Goal: Navigation & Orientation: Find specific page/section

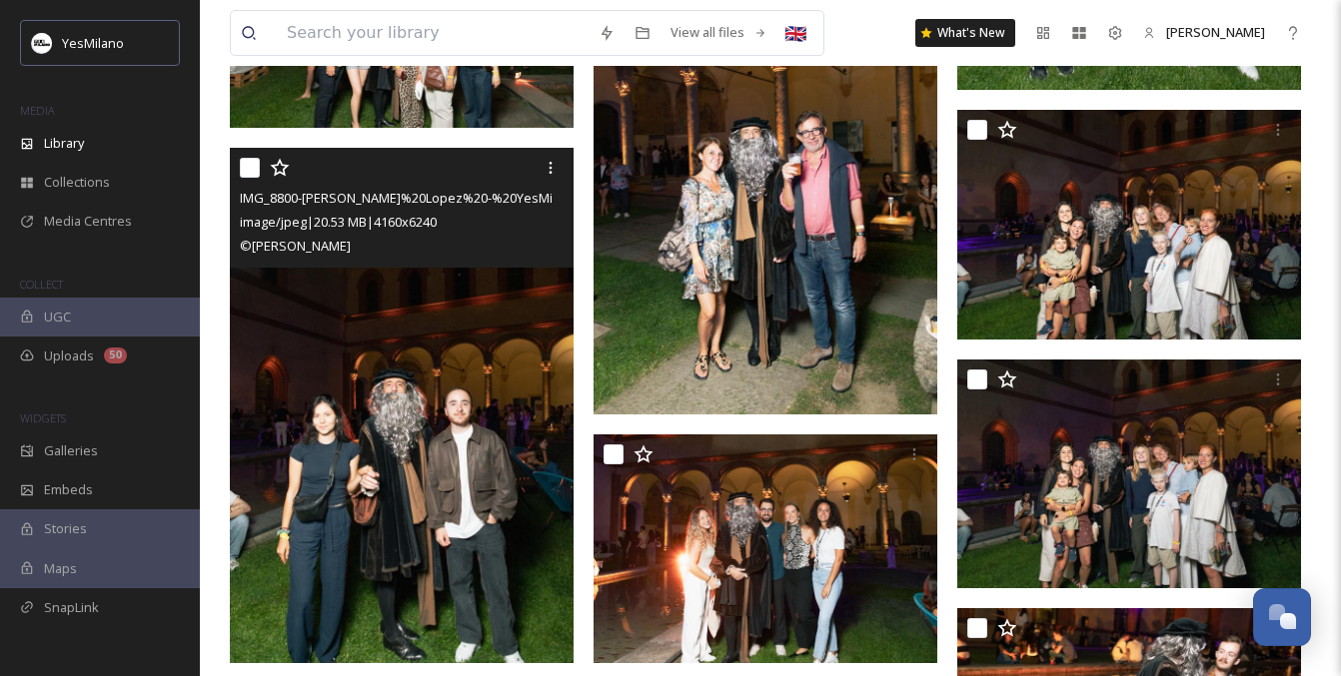
scroll to position [6492, 0]
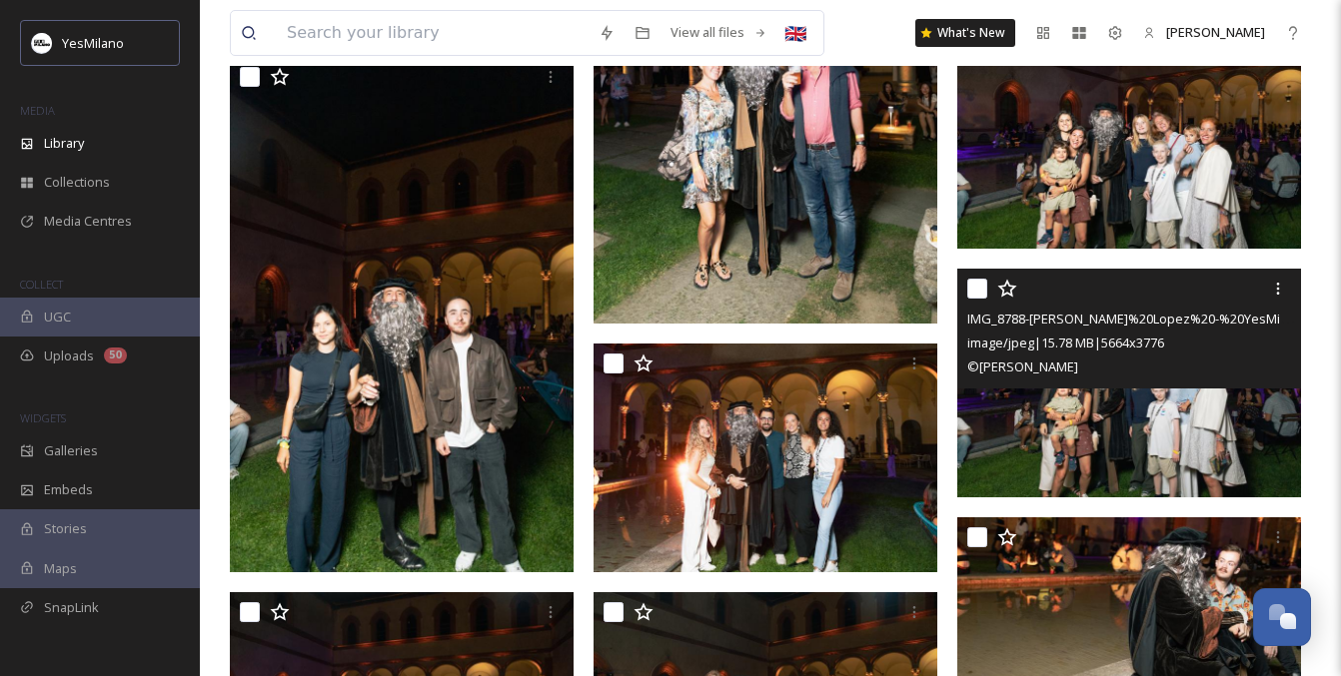
click at [1081, 417] on img at bounding box center [1129, 383] width 344 height 229
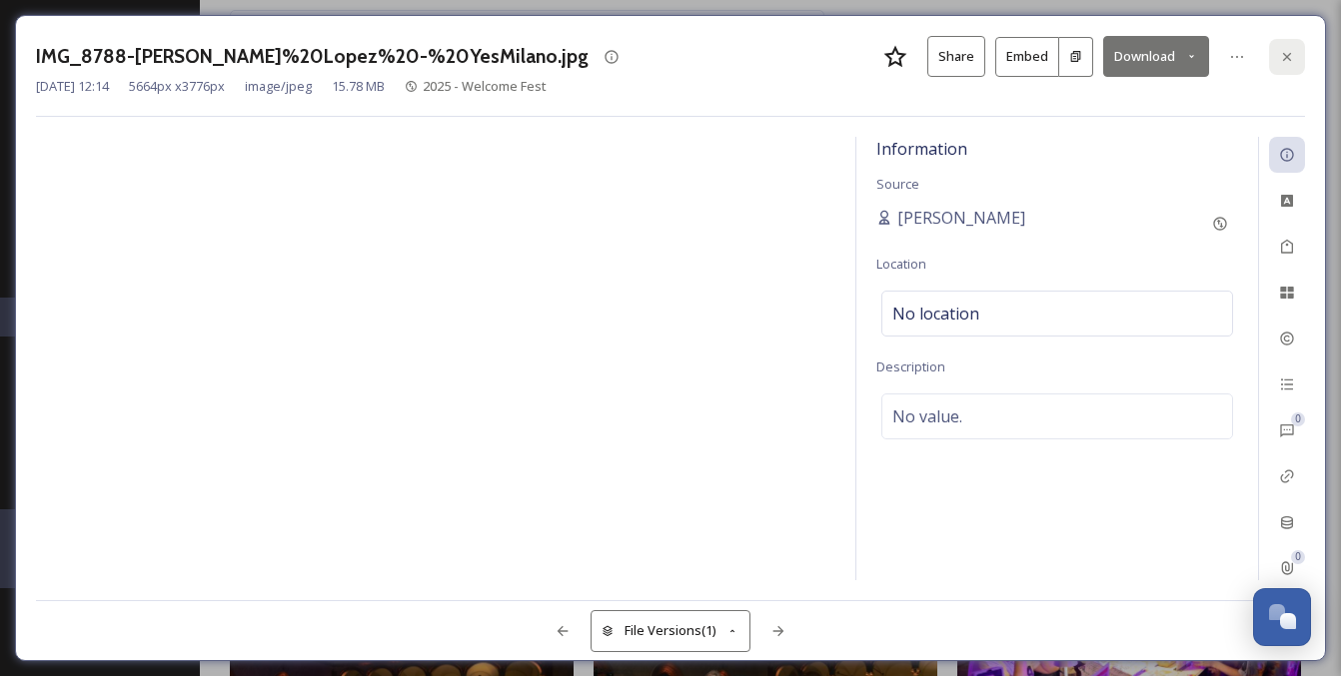
click at [1287, 43] on div at bounding box center [1287, 57] width 36 height 36
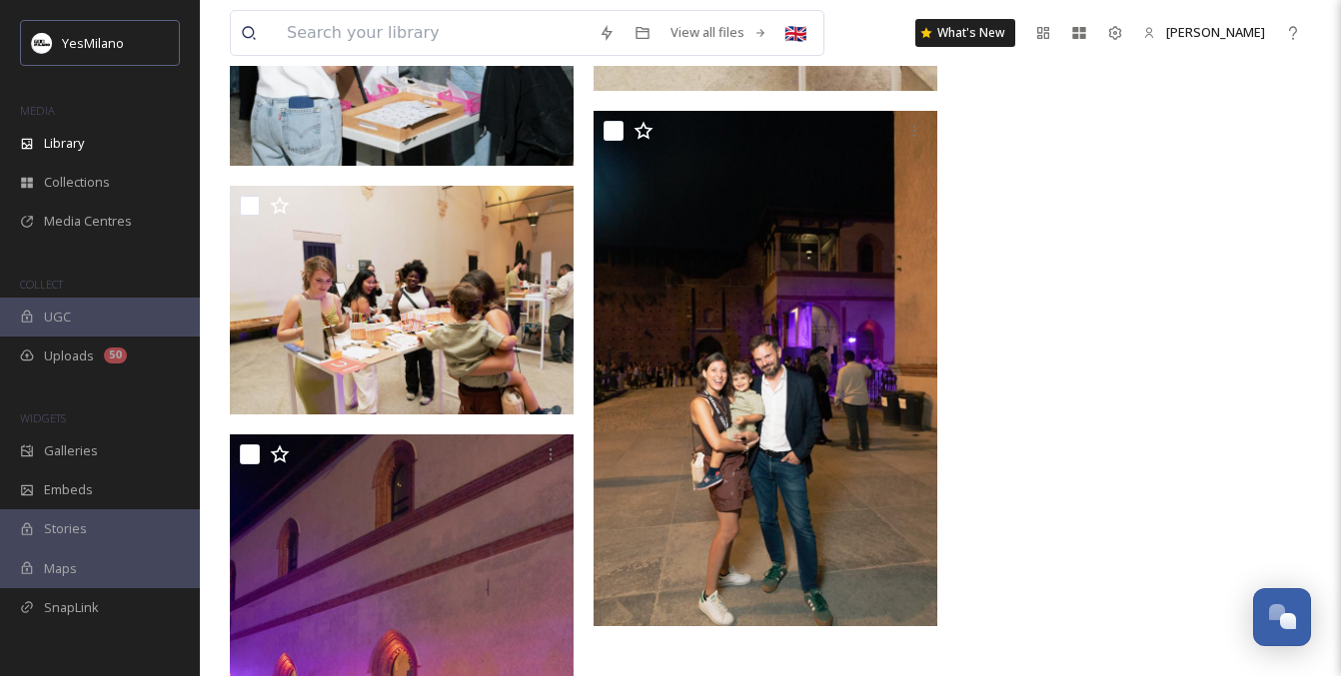
scroll to position [10548, 0]
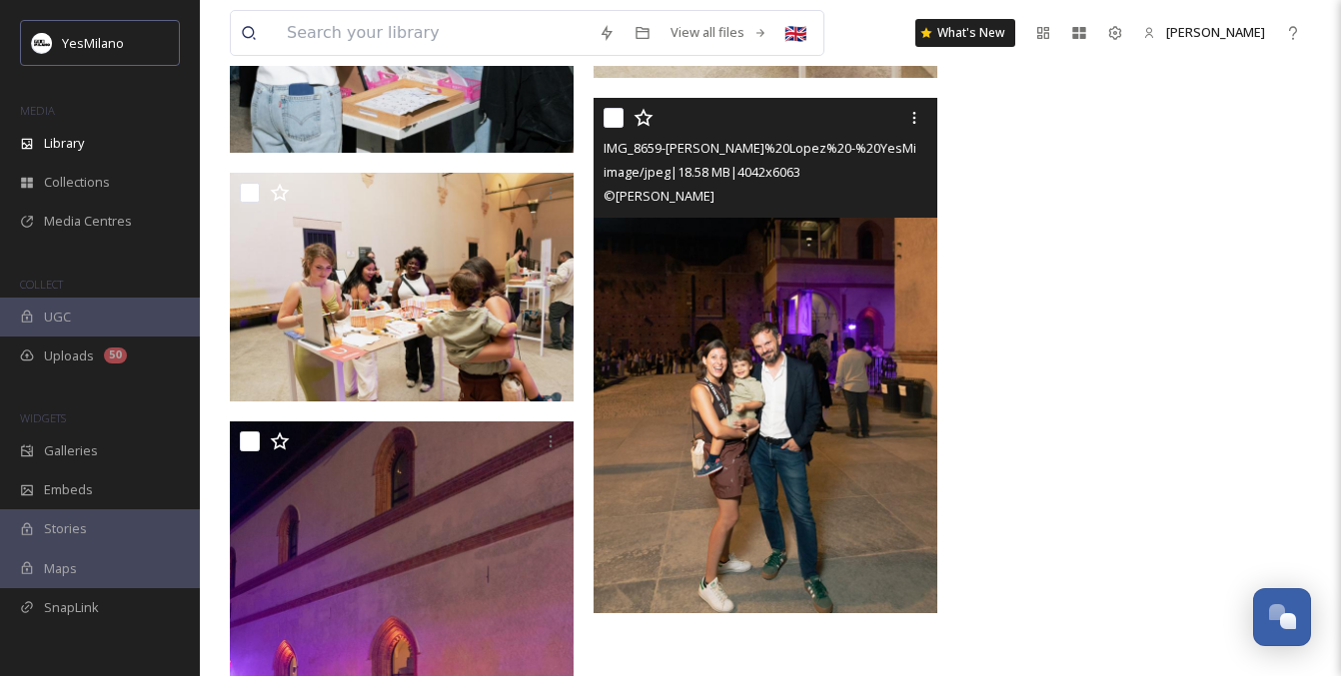
click at [864, 468] on img at bounding box center [765, 355] width 344 height 515
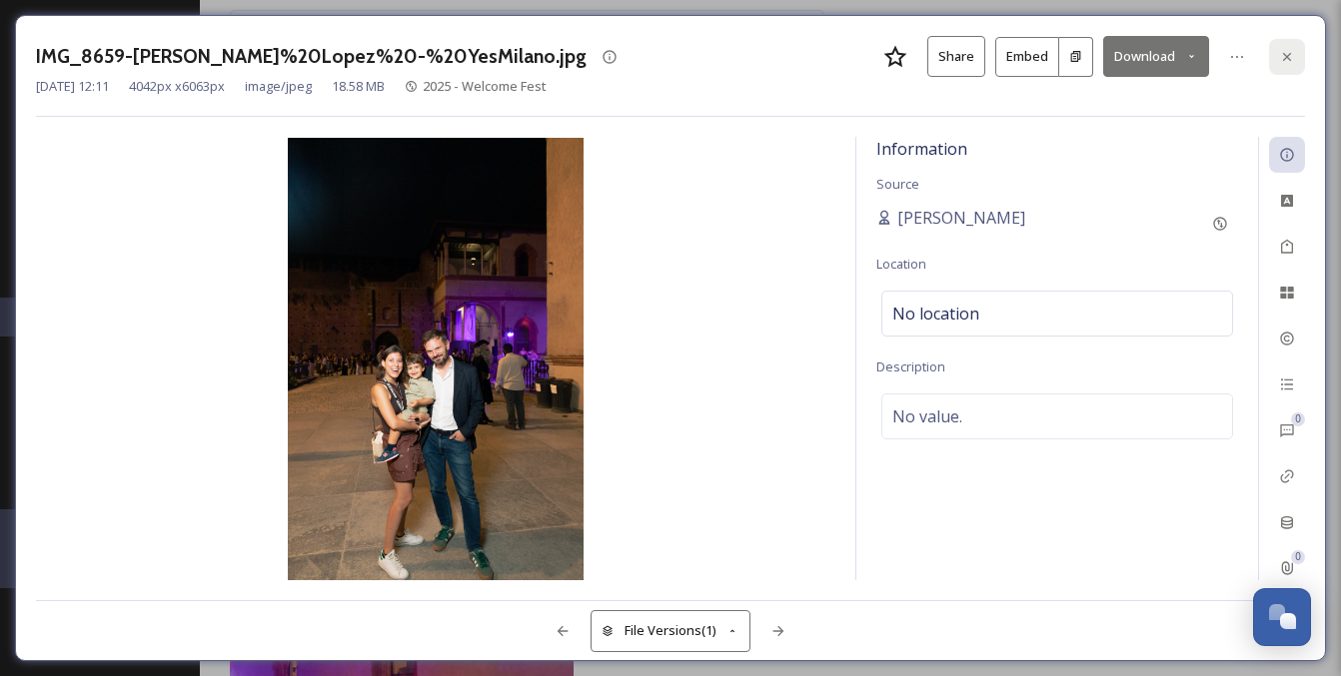
click at [1291, 46] on div at bounding box center [1287, 57] width 36 height 36
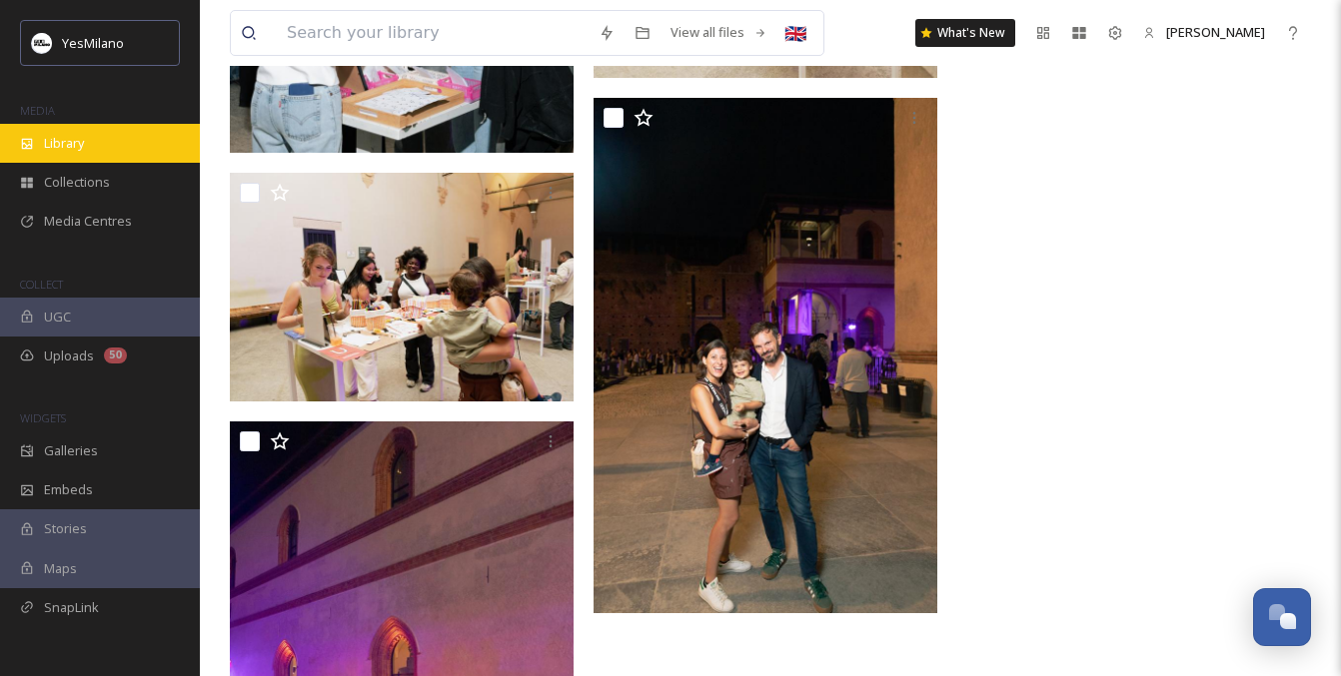
click at [92, 147] on div "Library" at bounding box center [100, 143] width 200 height 39
